Goal: Navigation & Orientation: Go to known website

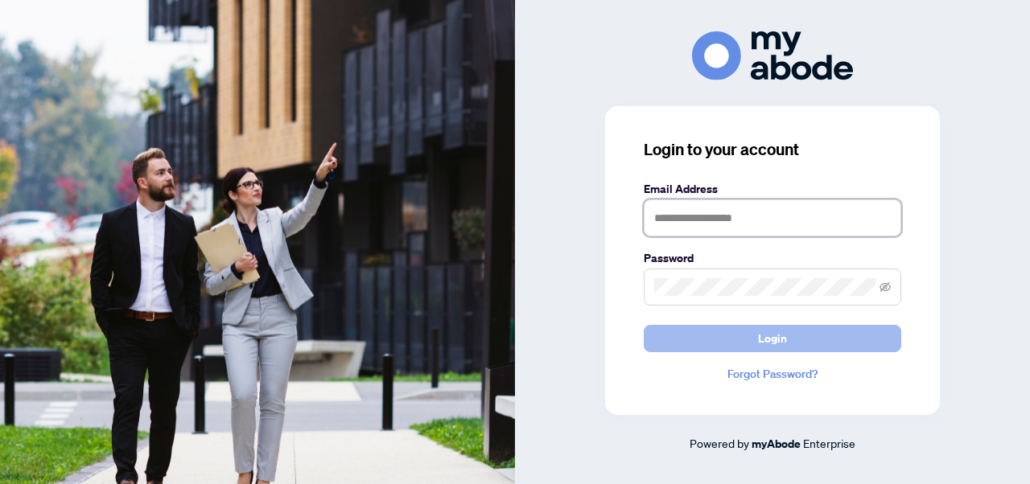
type input "**********"
click at [694, 342] on button "Login" at bounding box center [772, 338] width 257 height 27
